Goal: Information Seeking & Learning: Check status

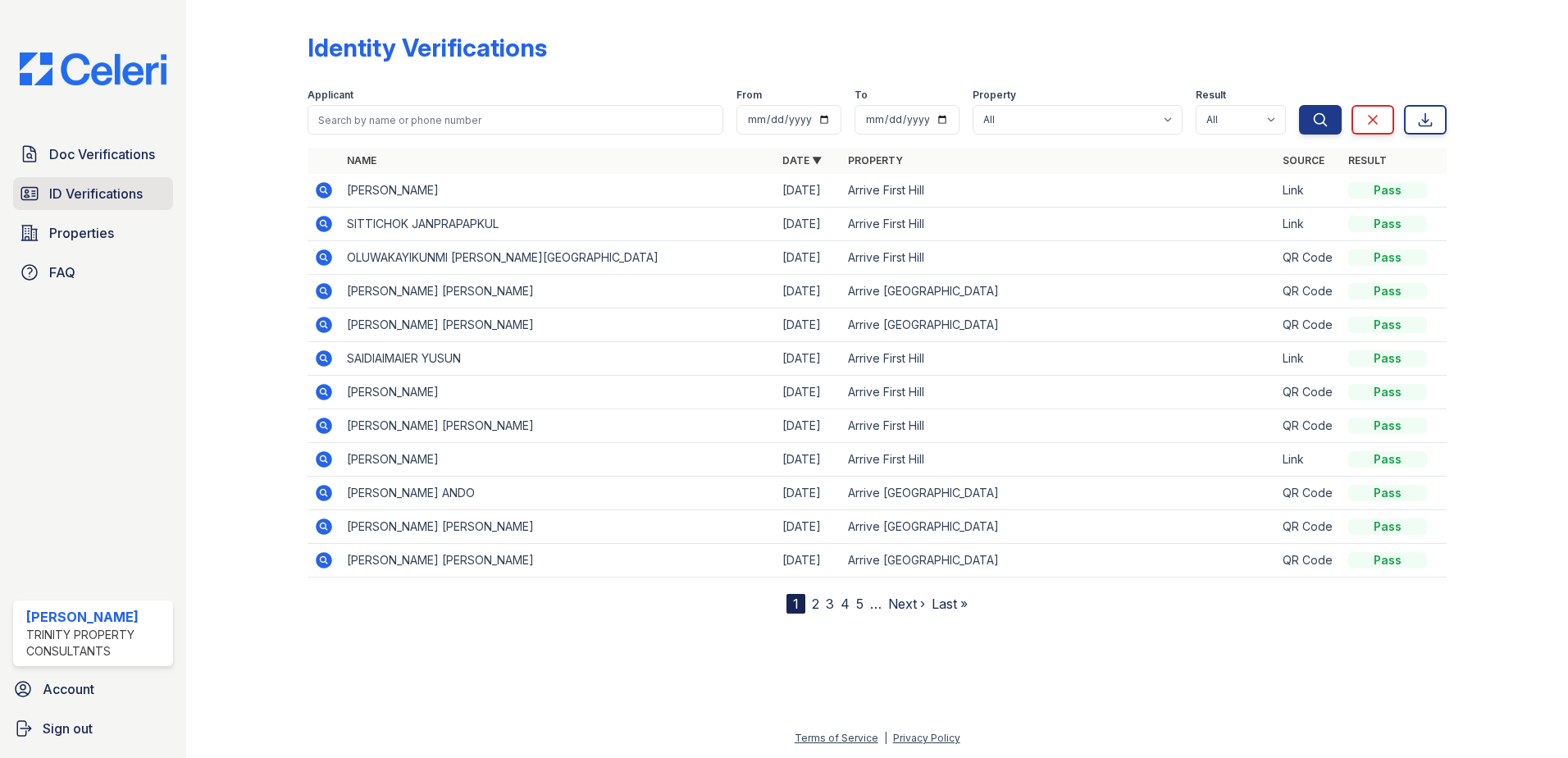
click at [100, 200] on span "ID Verifications" at bounding box center [96, 193] width 94 height 19
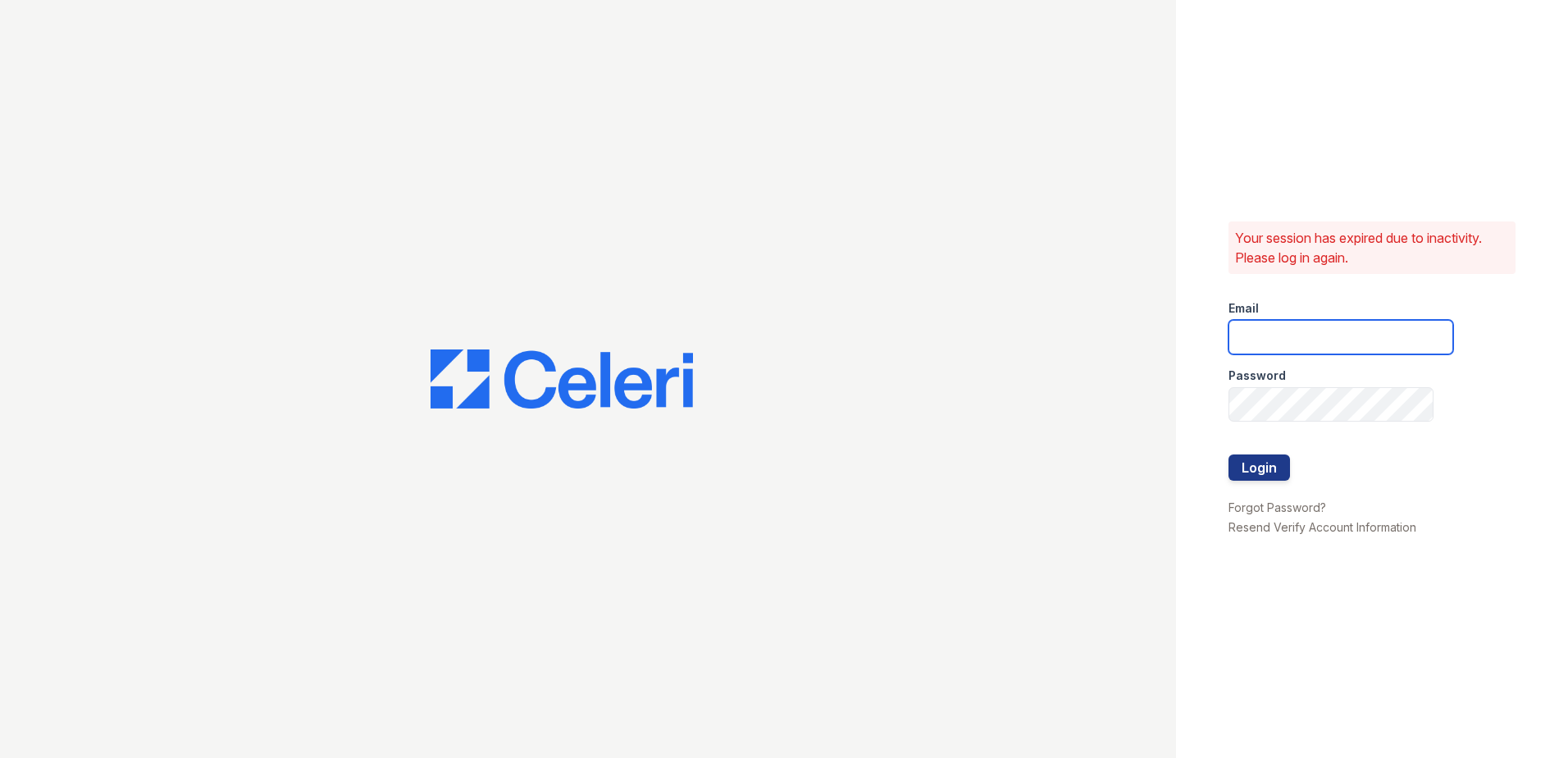
click at [1248, 344] on input "email" at bounding box center [1341, 337] width 224 height 35
type input "[PERSON_NAME][EMAIL_ADDRESS][PERSON_NAME][DOMAIN_NAME]"
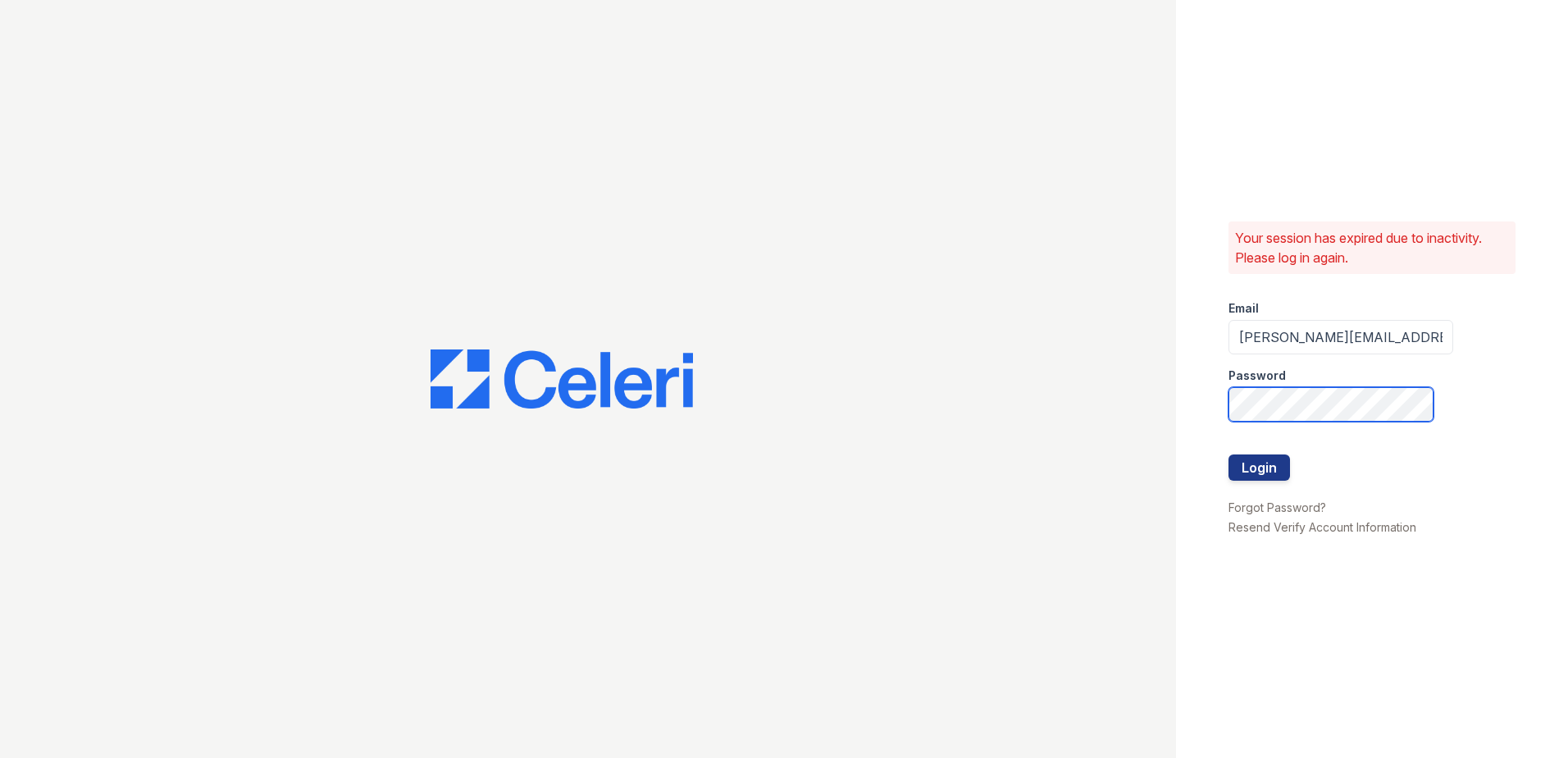
click at [1228, 454] on button "Login" at bounding box center [1259, 467] width 62 height 26
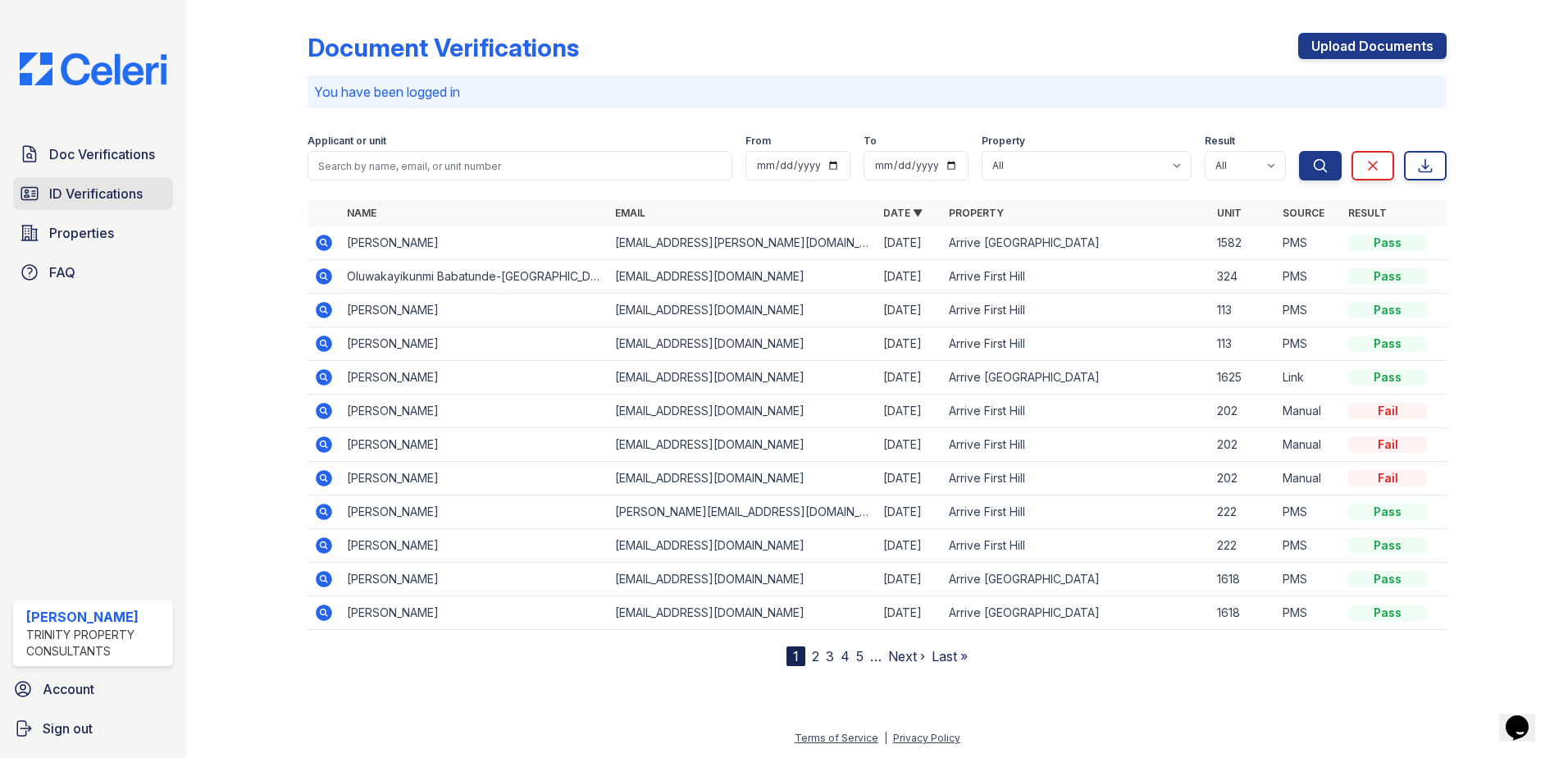
click at [92, 192] on span "ID Verifications" at bounding box center [96, 193] width 94 height 19
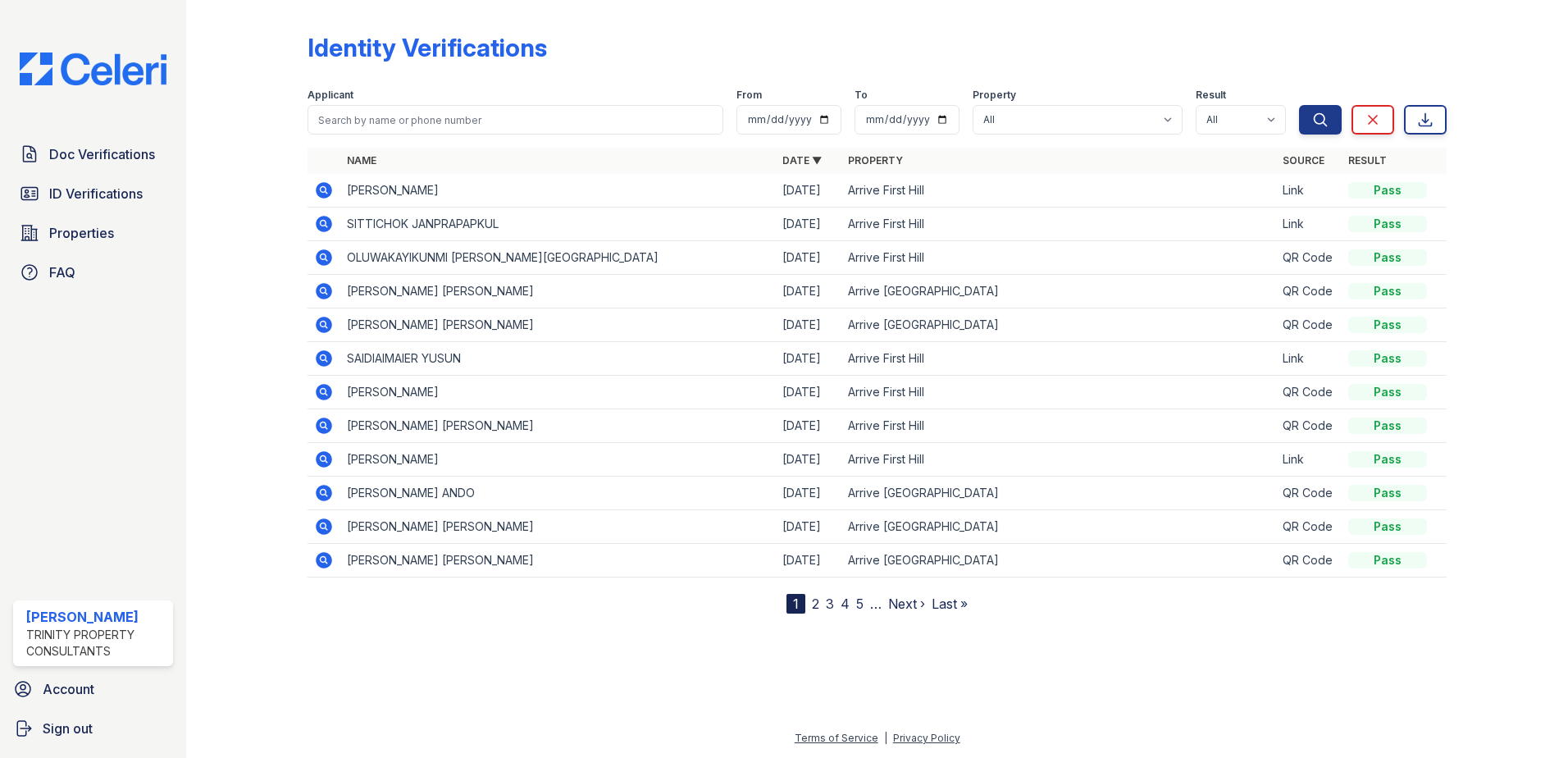
click at [816, 602] on link "2" at bounding box center [815, 603] width 8 height 16
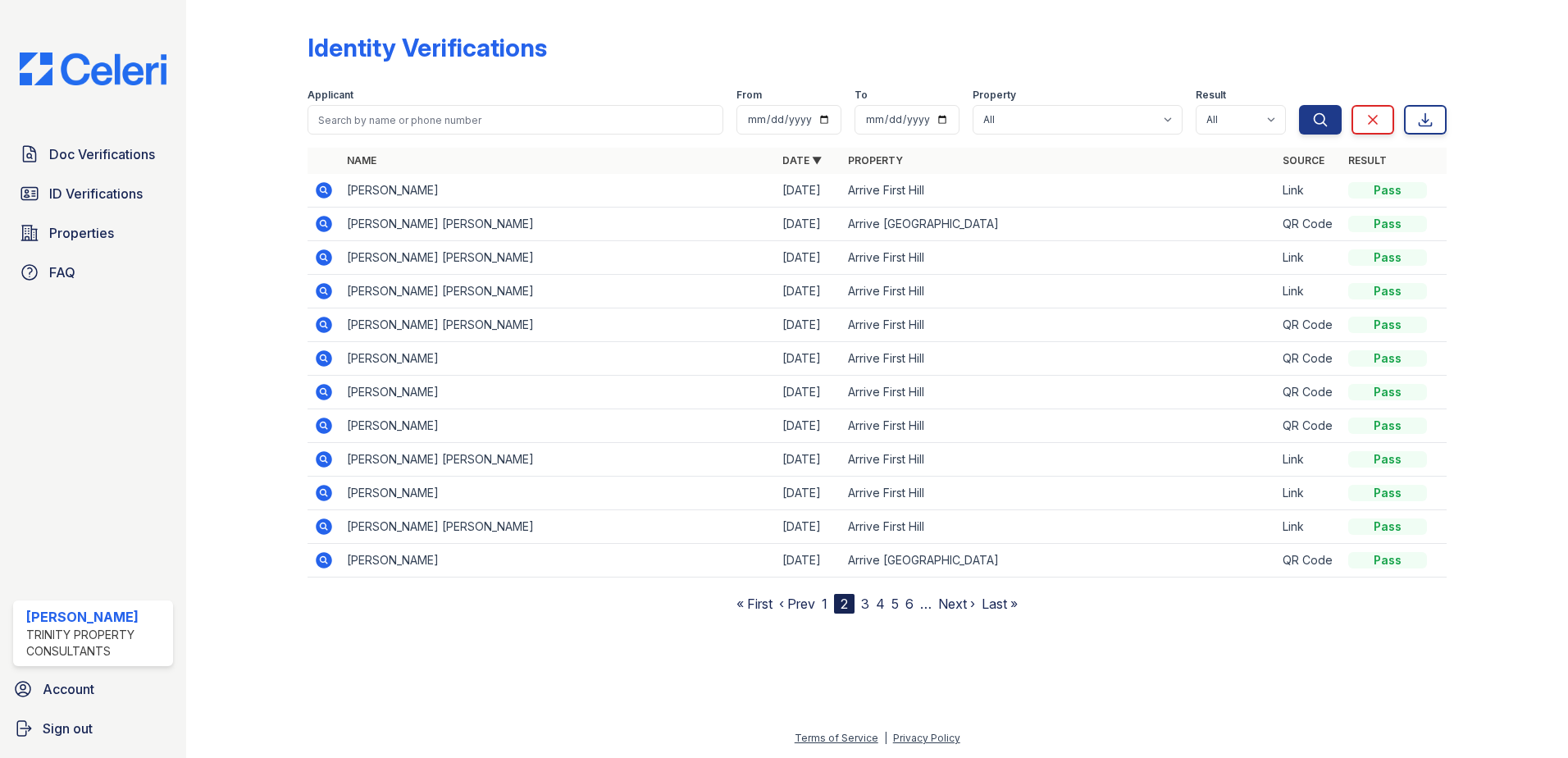
click at [867, 603] on link "3" at bounding box center [865, 603] width 8 height 16
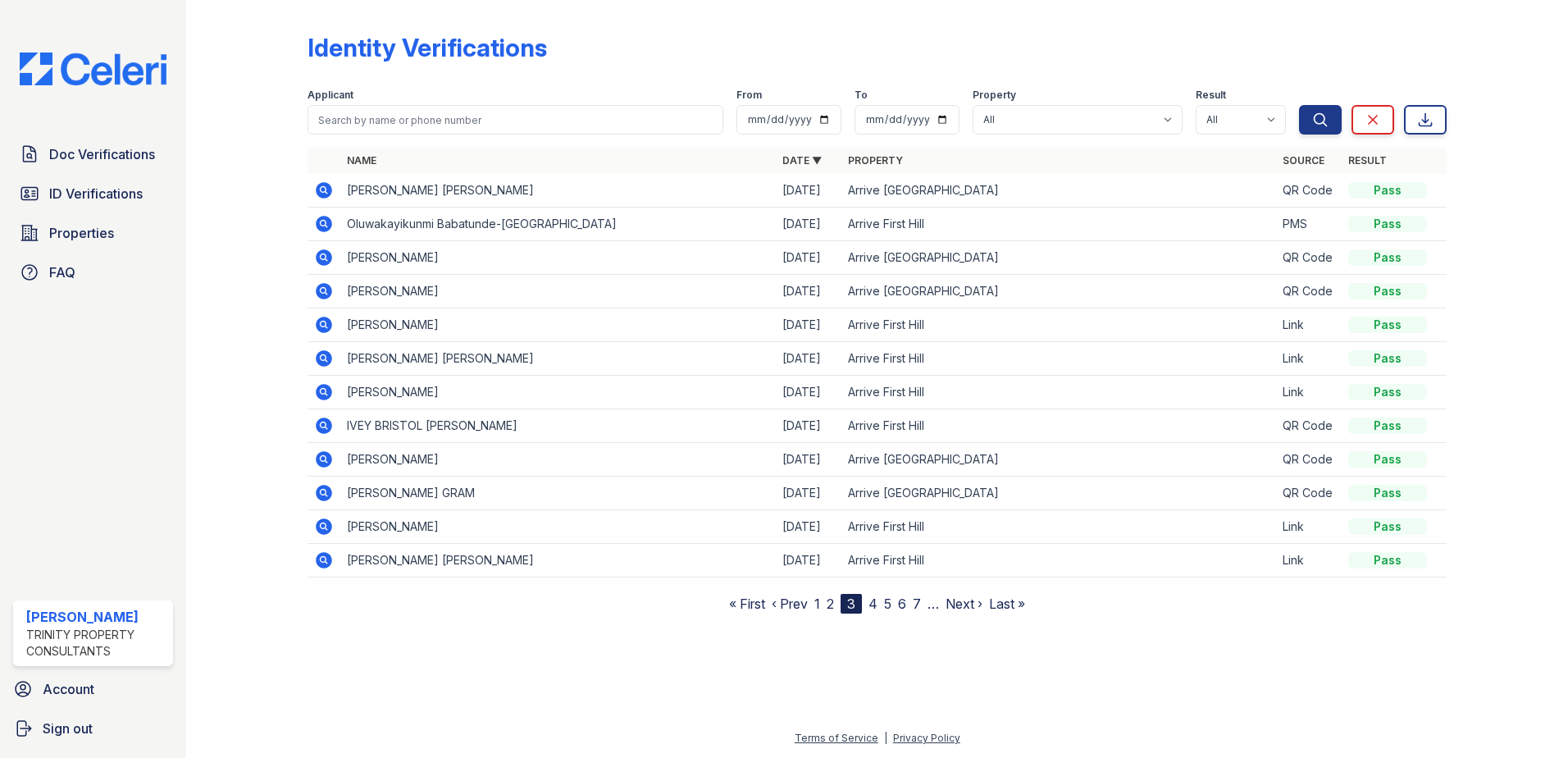
click at [820, 605] on link "1" at bounding box center [817, 603] width 6 height 16
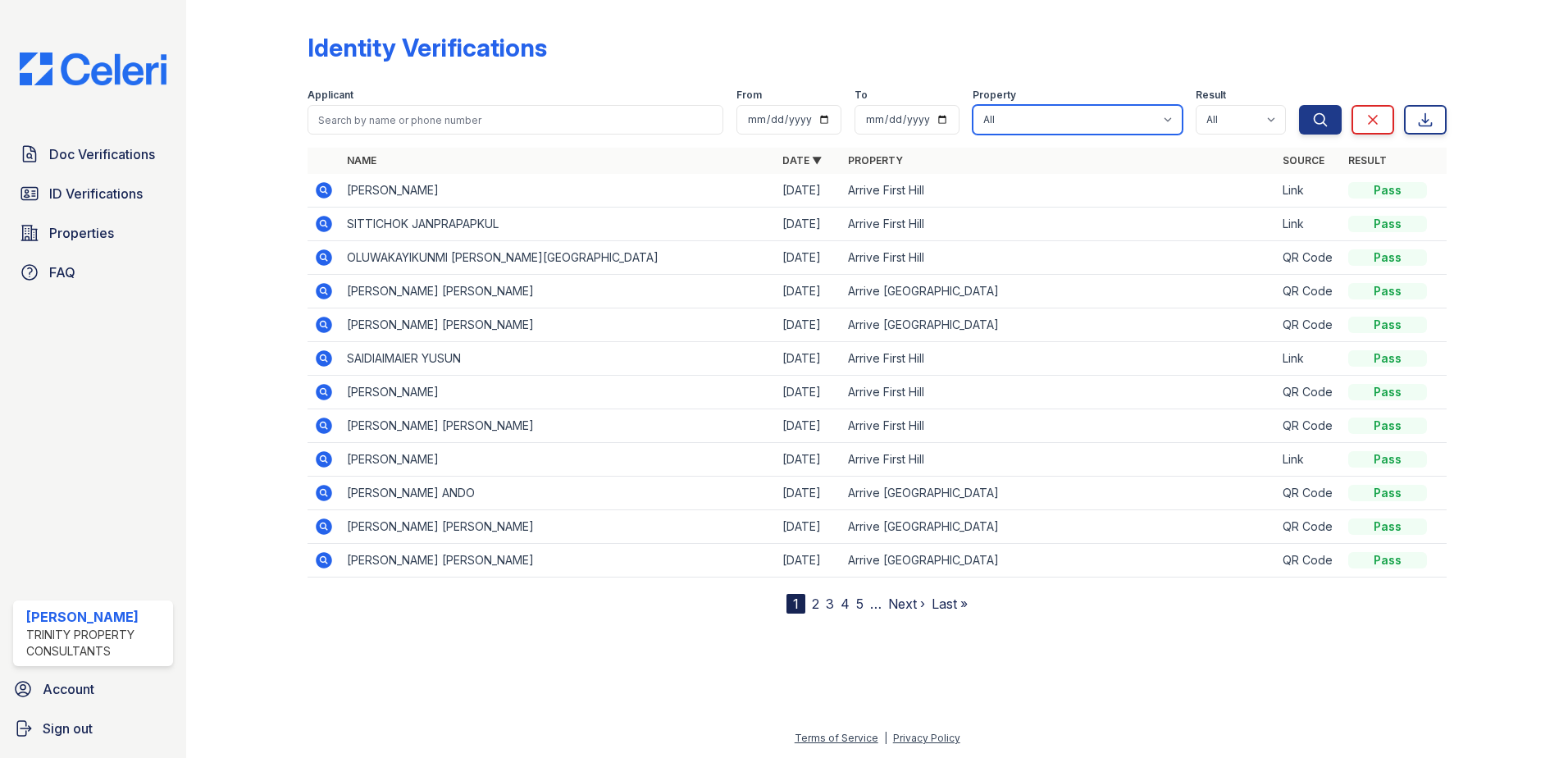
click at [1035, 115] on select "All Arrive First Hill Arrive North Bend" at bounding box center [1078, 120] width 210 height 30
select select "95"
click at [975, 105] on select "All Arrive First Hill Arrive North Bend" at bounding box center [1078, 120] width 210 height 30
click at [1319, 113] on icon "submit" at bounding box center [1320, 119] width 13 height 13
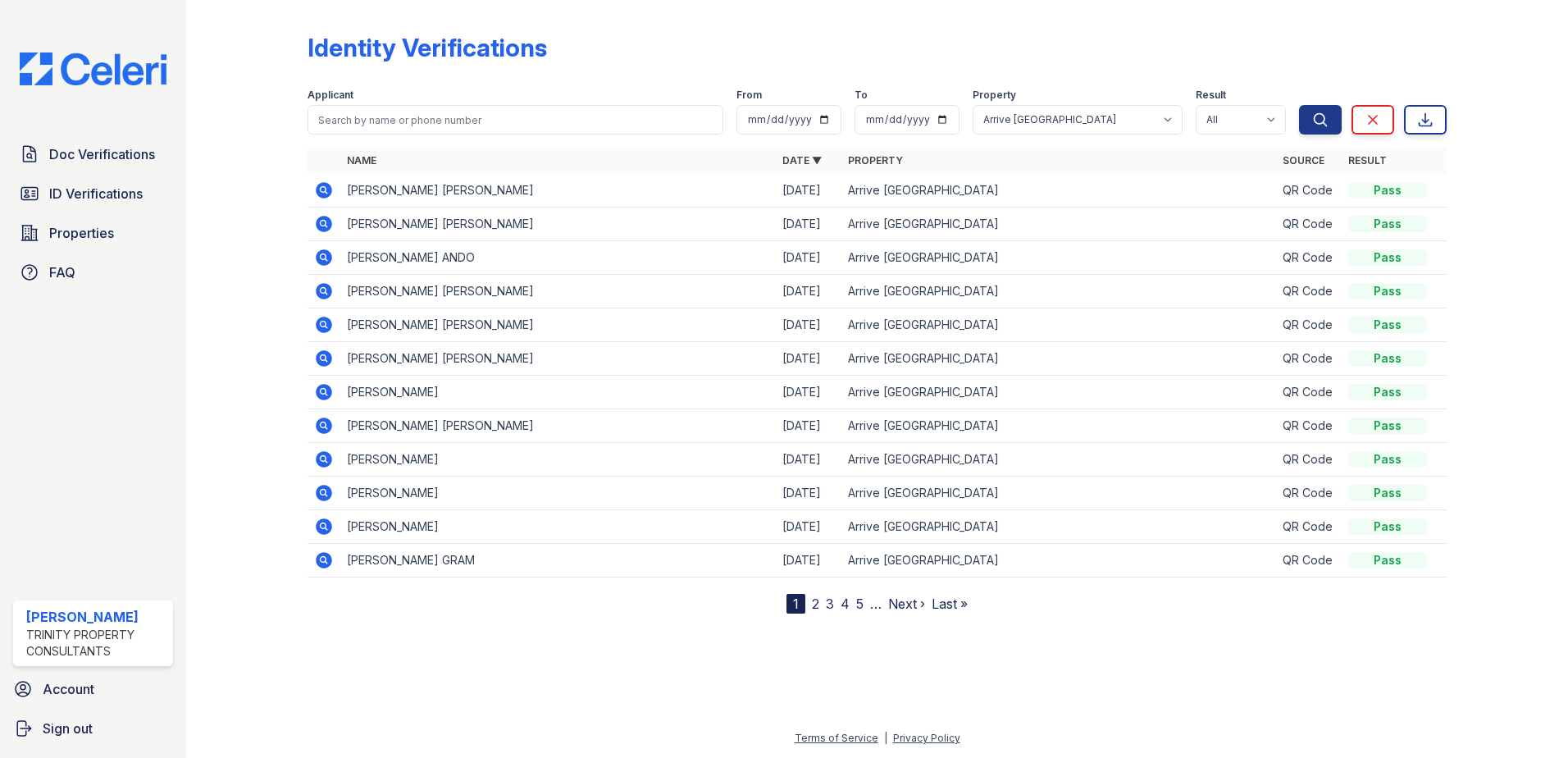
click at [816, 607] on link "2" at bounding box center [815, 603] width 8 height 16
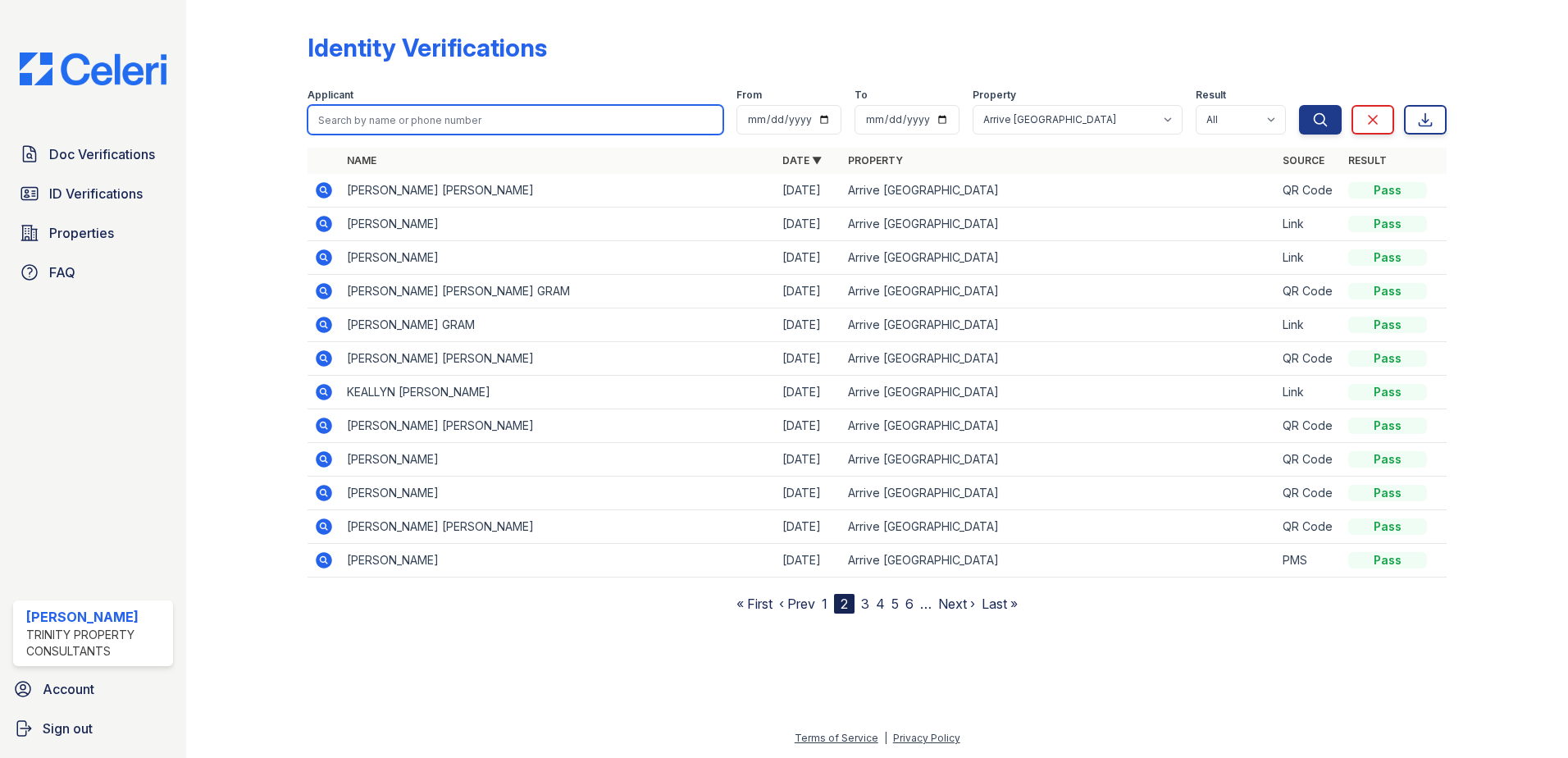
click at [406, 127] on input "search" at bounding box center [516, 120] width 416 height 30
type input "devonie"
click at [1299, 105] on button "Search" at bounding box center [1320, 120] width 43 height 30
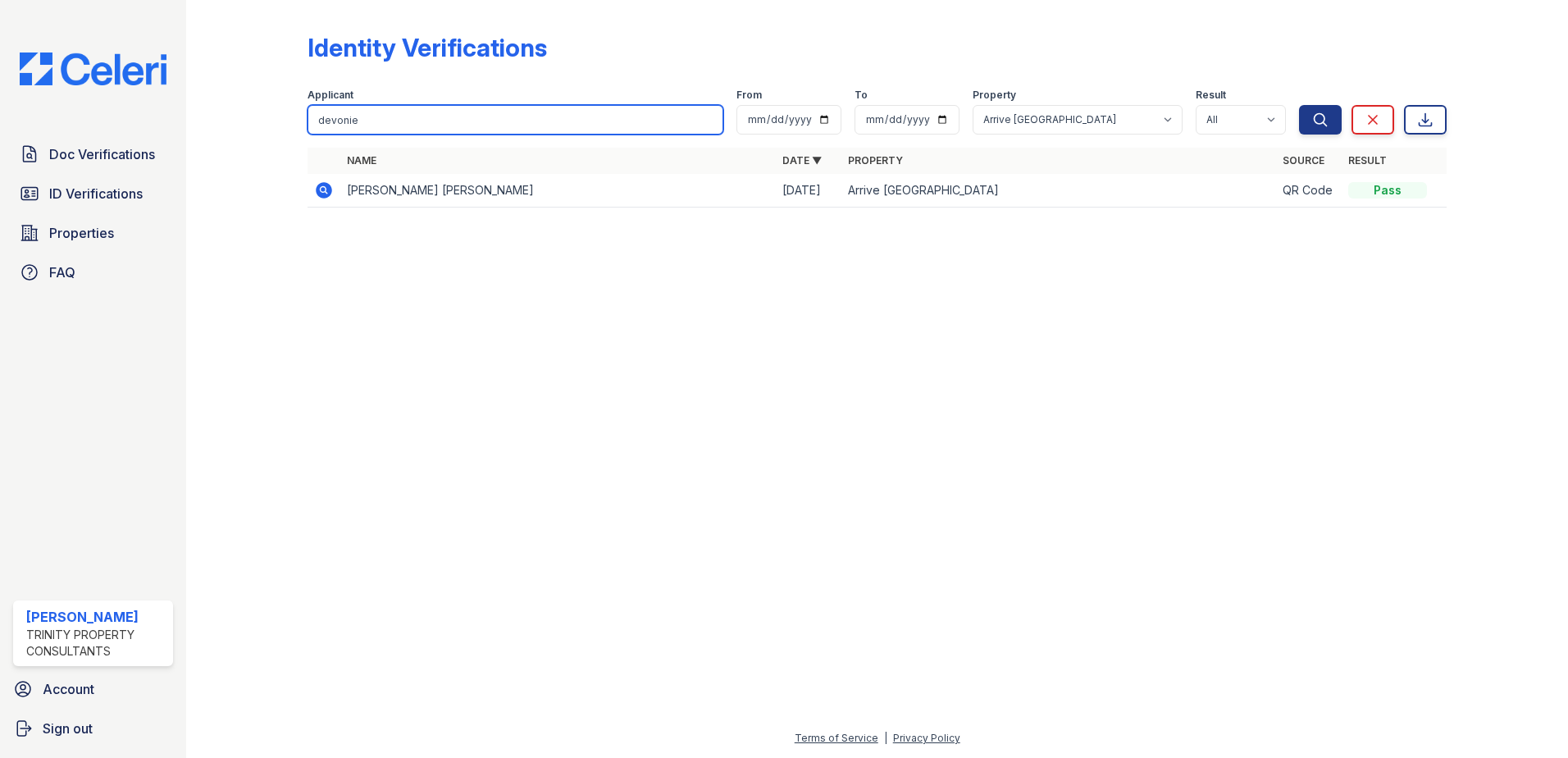
drag, startPoint x: 399, startPoint y: 122, endPoint x: 256, endPoint y: 132, distance: 143.3
click at [256, 132] on div "Identity Verifications Filter Applicant devonie From To Property All Arrive Fir…" at bounding box center [877, 125] width 1330 height 250
click at [260, 157] on div at bounding box center [260, 115] width 95 height 218
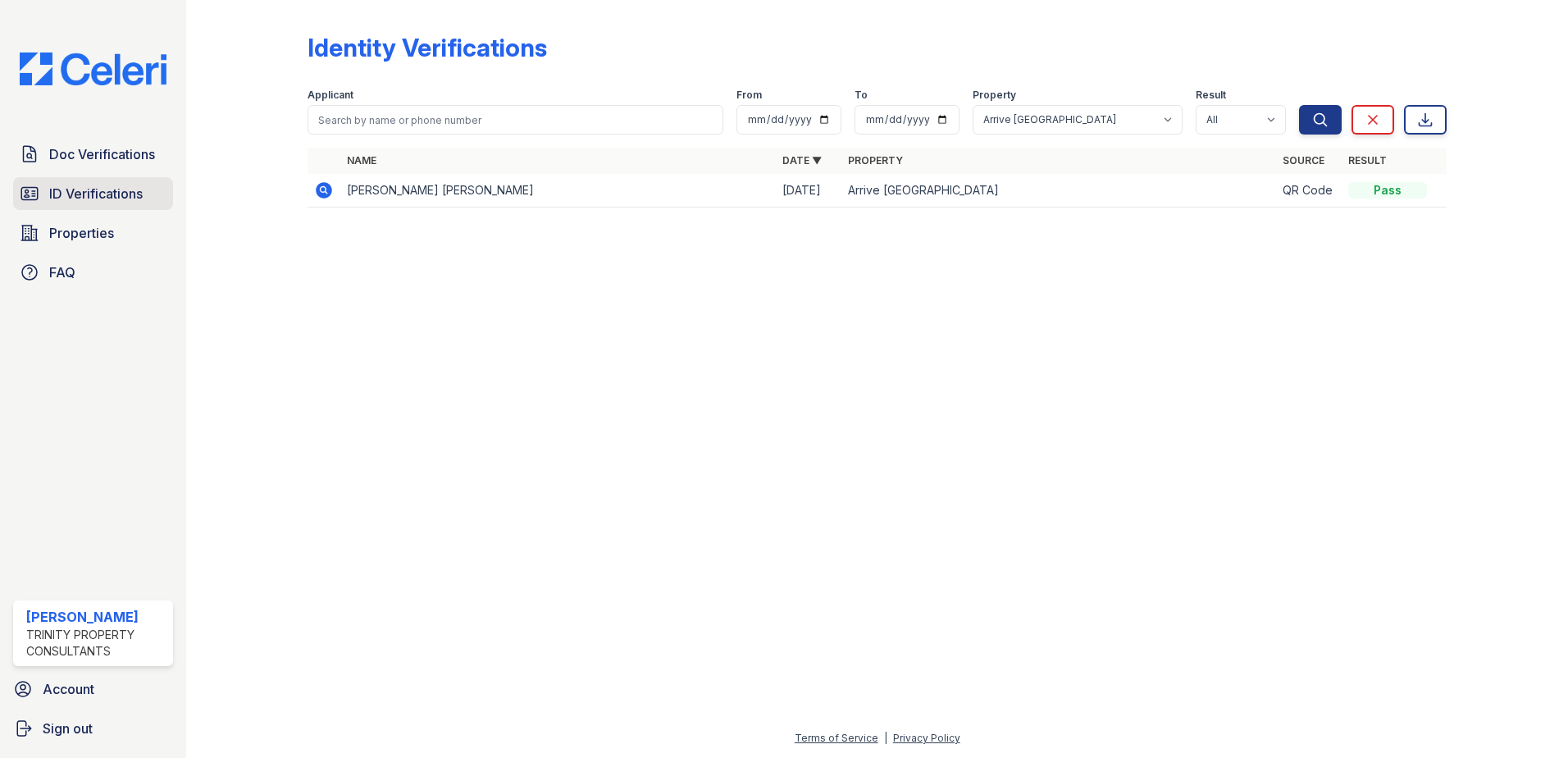
click at [85, 186] on span "ID Verifications" at bounding box center [96, 193] width 94 height 19
